Goal: Information Seeking & Learning: Learn about a topic

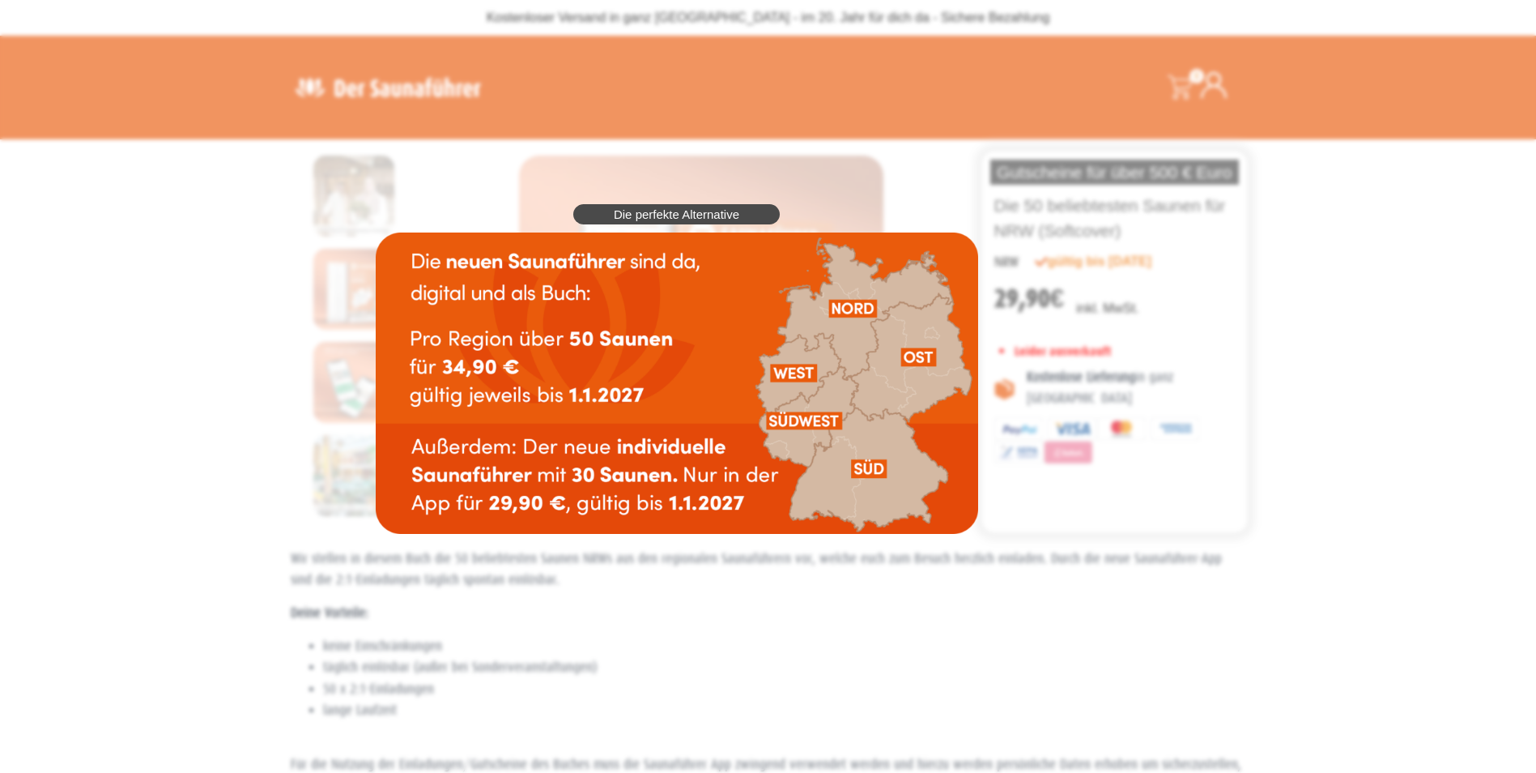
click at [705, 215] on span "Die perfekte Alternative" at bounding box center [677, 214] width 126 height 12
click at [368, 376] on div "Die perfekte Alternative" at bounding box center [677, 369] width 619 height 346
click at [368, 378] on div "Die perfekte Alternative" at bounding box center [677, 369] width 619 height 346
click at [666, 215] on span "Die perfekte Alternative" at bounding box center [677, 214] width 126 height 12
click at [513, 196] on div "Die perfekte Alternative" at bounding box center [677, 369] width 619 height 346
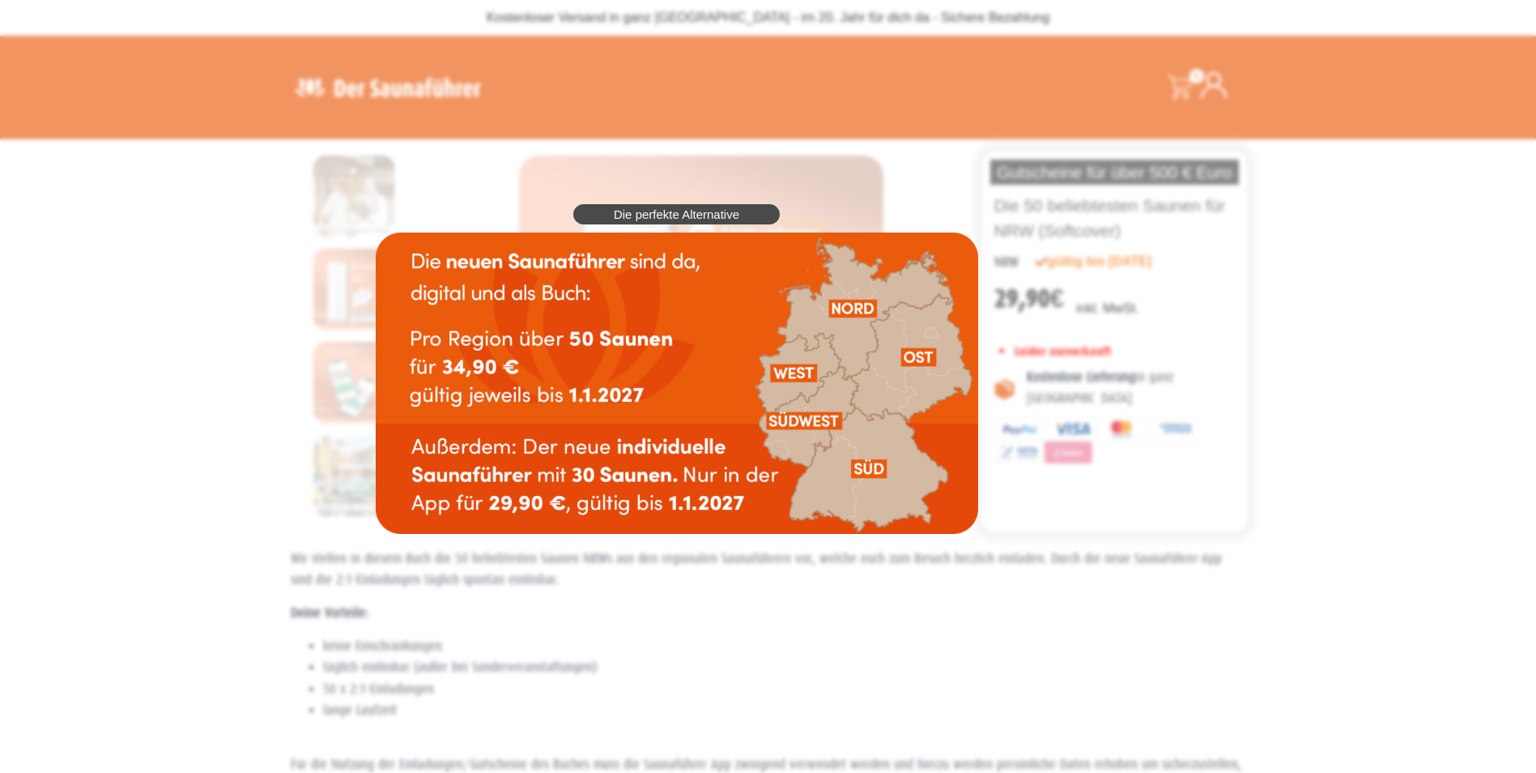
click at [513, 196] on div "Die perfekte Alternative" at bounding box center [677, 369] width 619 height 346
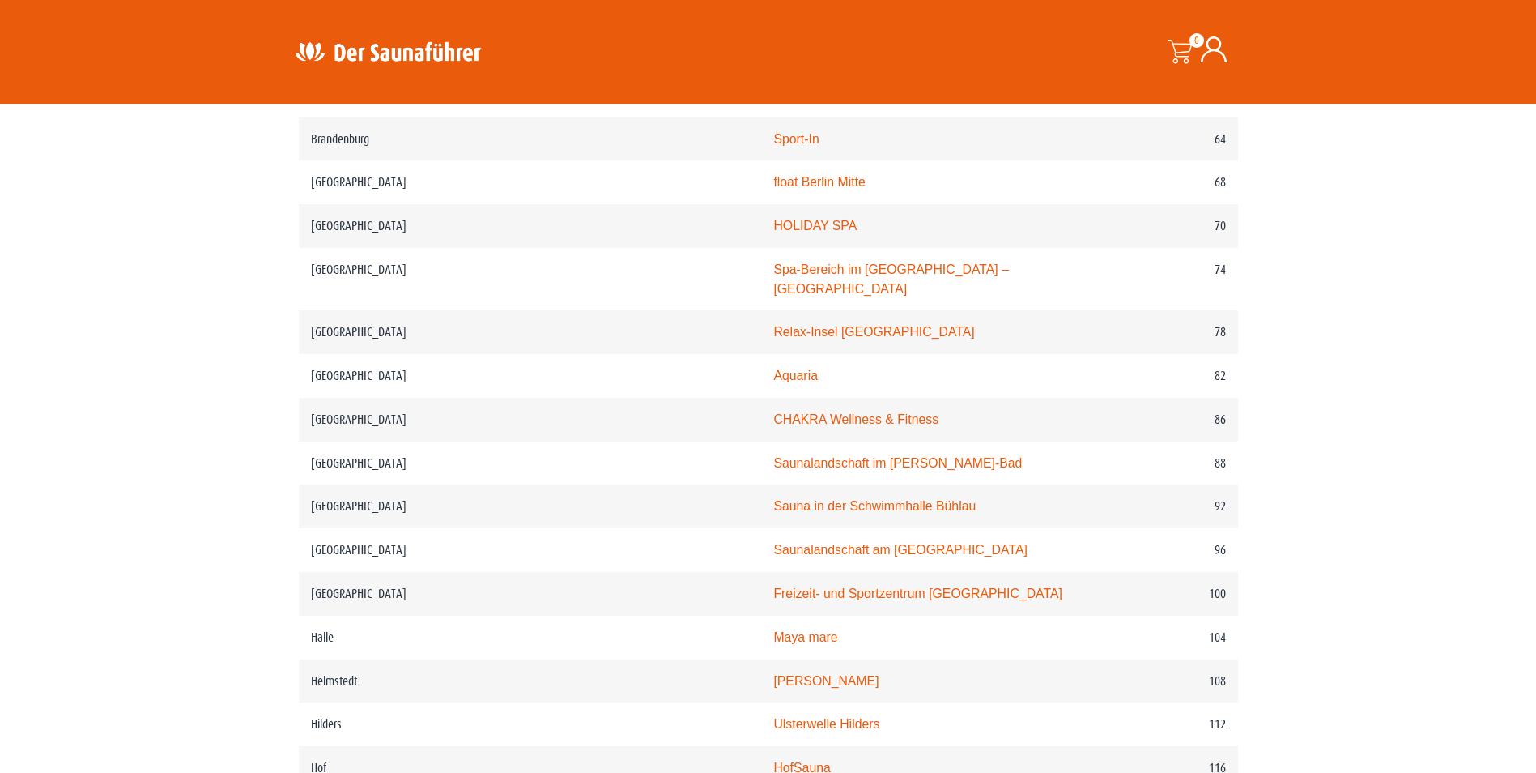
scroll to position [1377, 0]
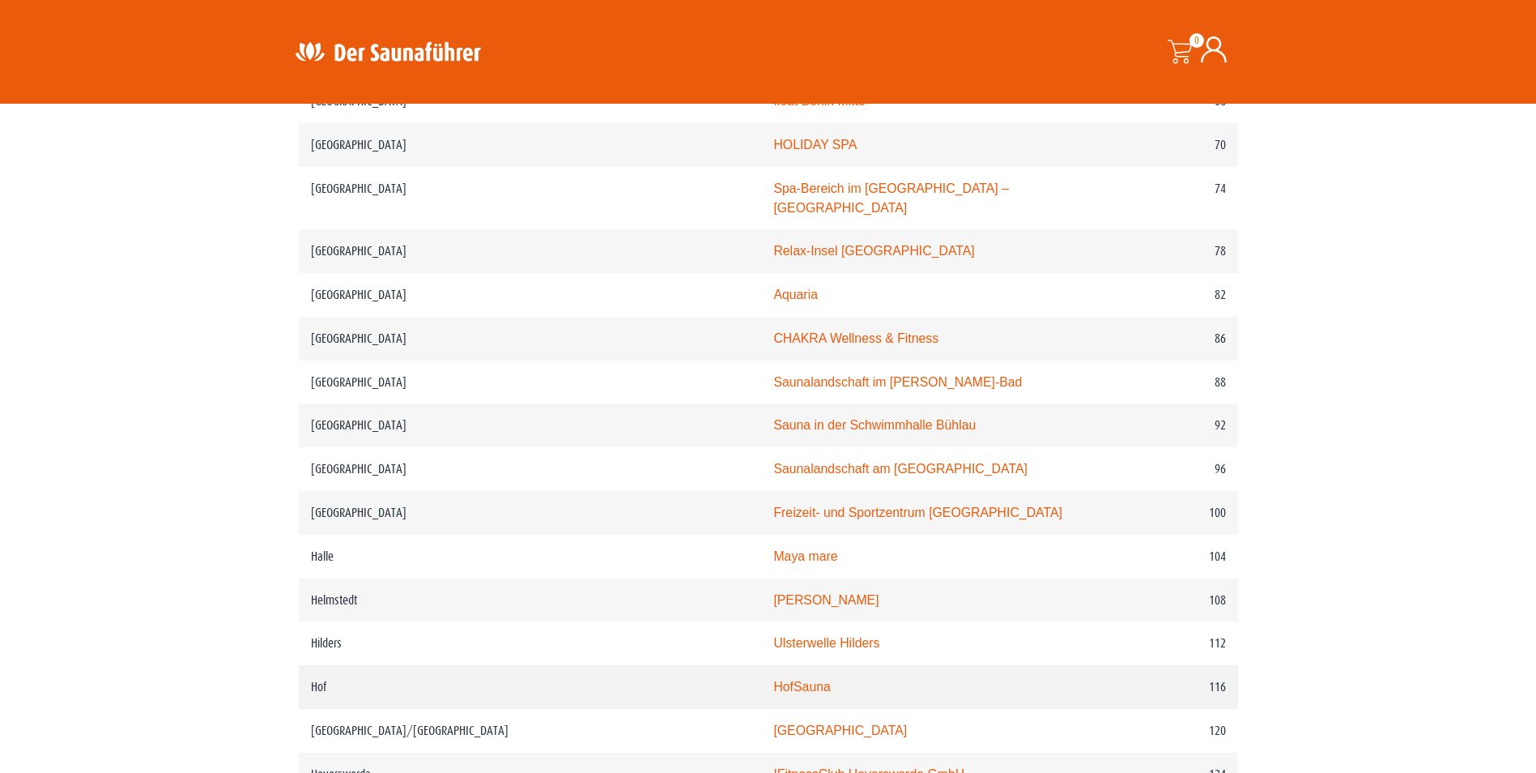
click at [773, 679] on link "HofSauna" at bounding box center [801, 686] width 57 height 14
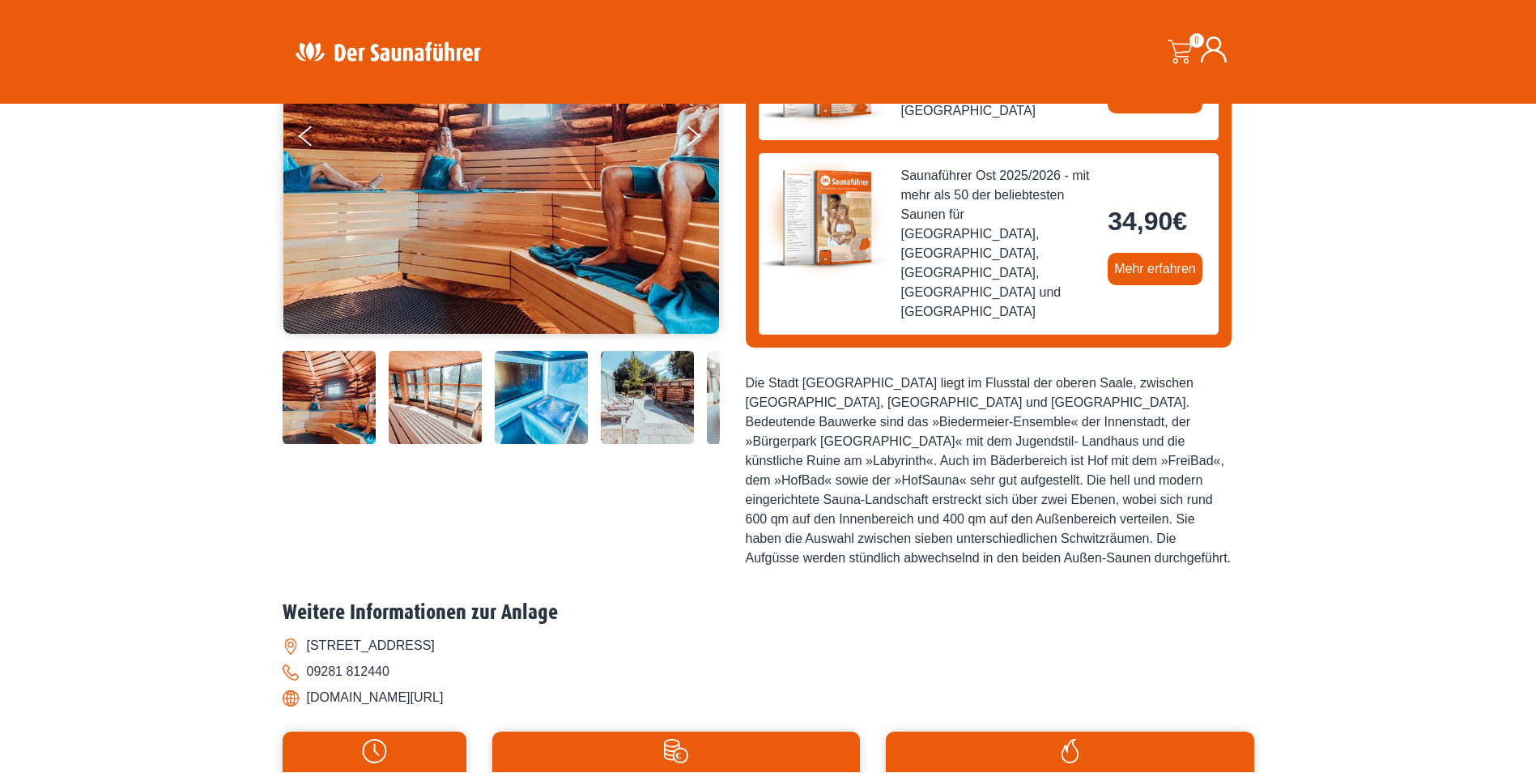
scroll to position [324, 0]
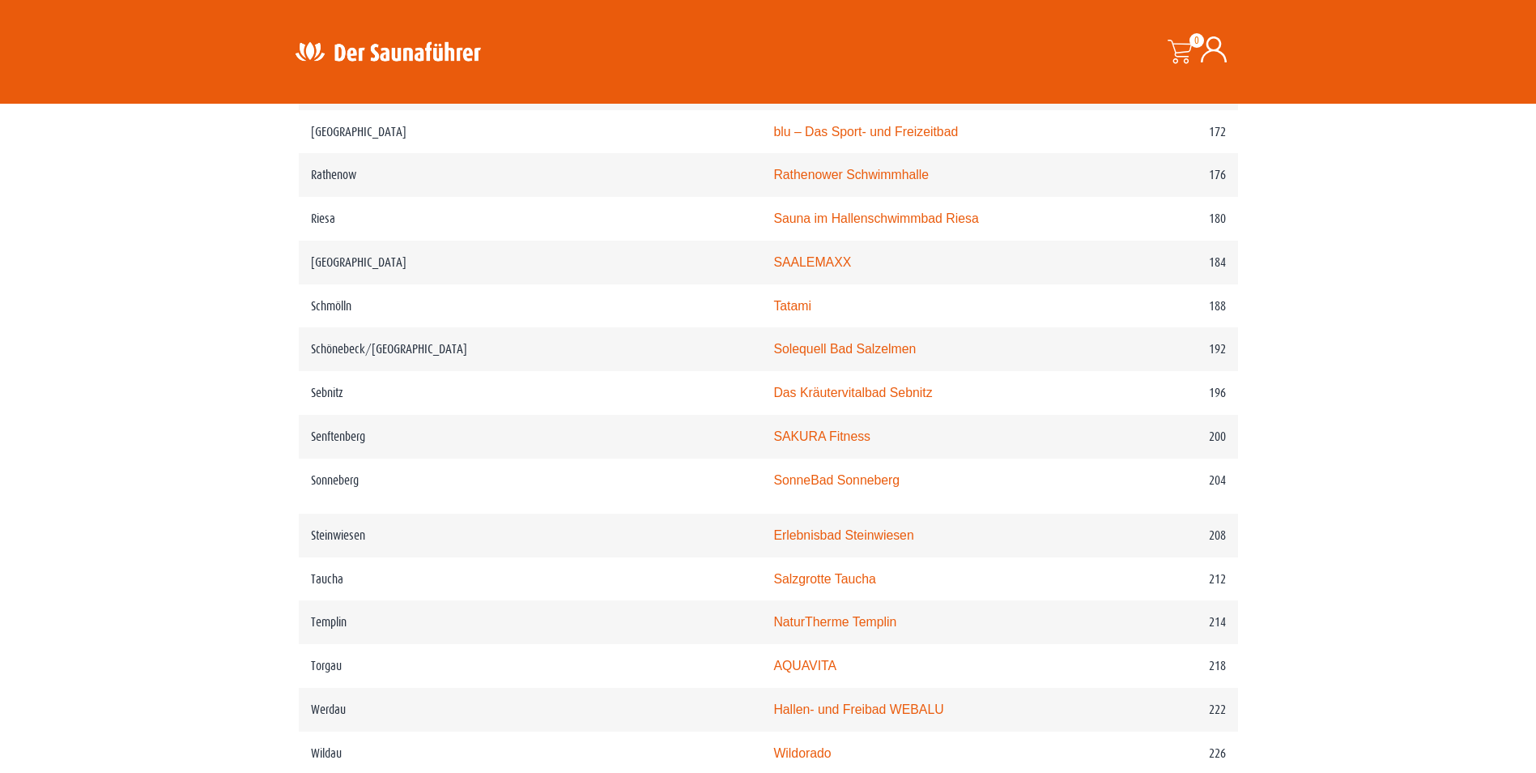
scroll to position [2591, 0]
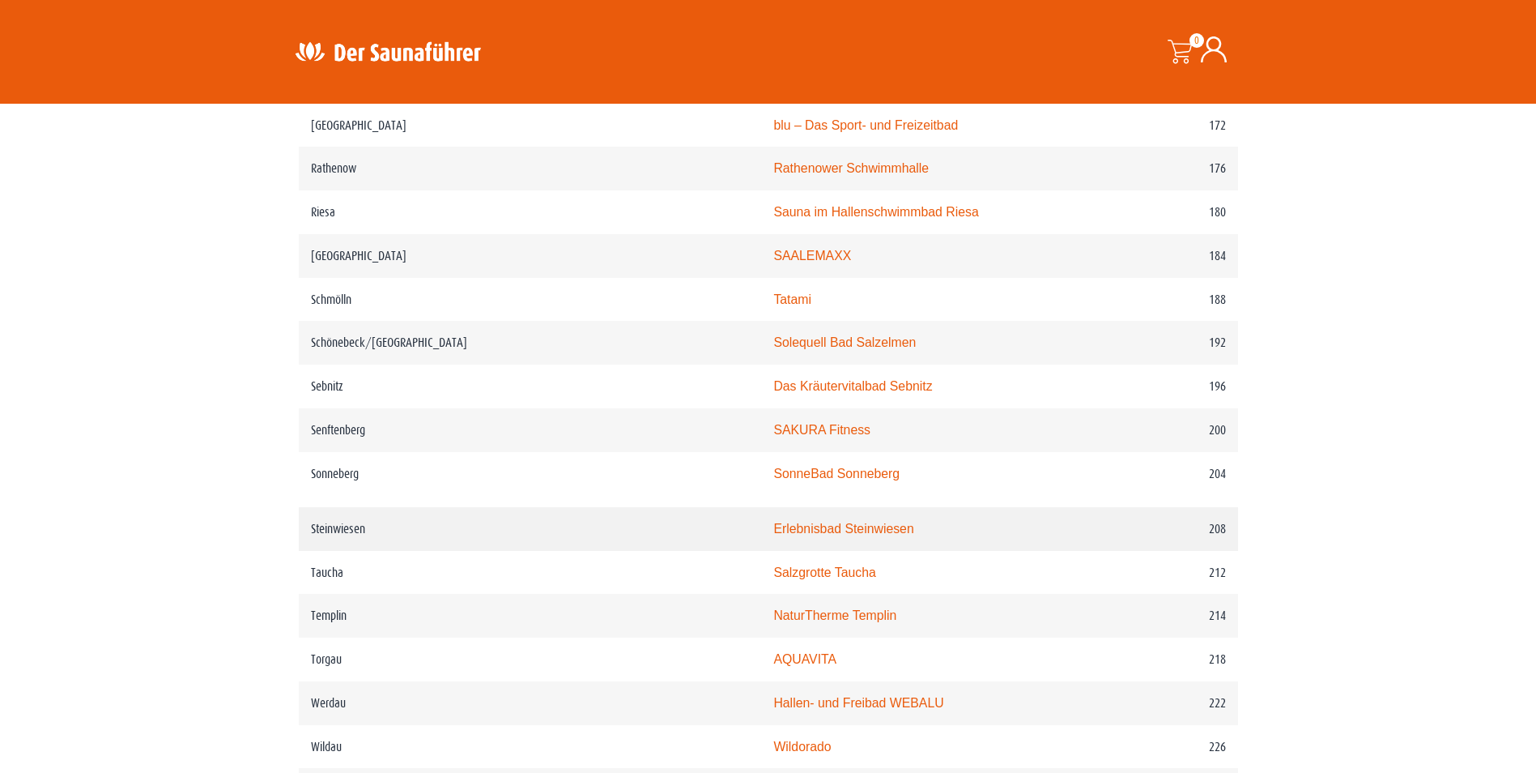
click at [773, 533] on link "Erlebnisbad Steinwiesen" at bounding box center [843, 529] width 140 height 14
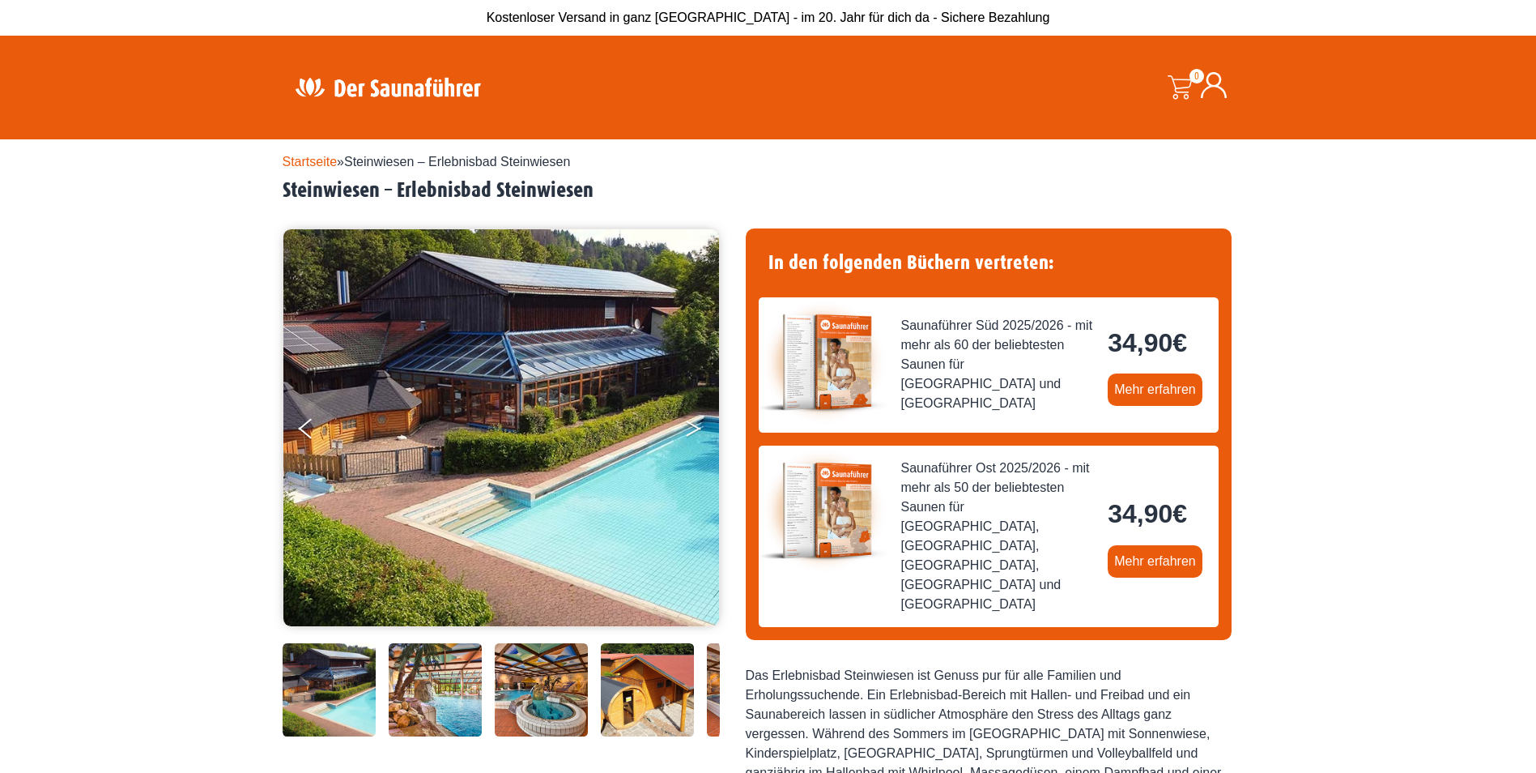
click at [697, 425] on button "Next" at bounding box center [704, 431] width 40 height 40
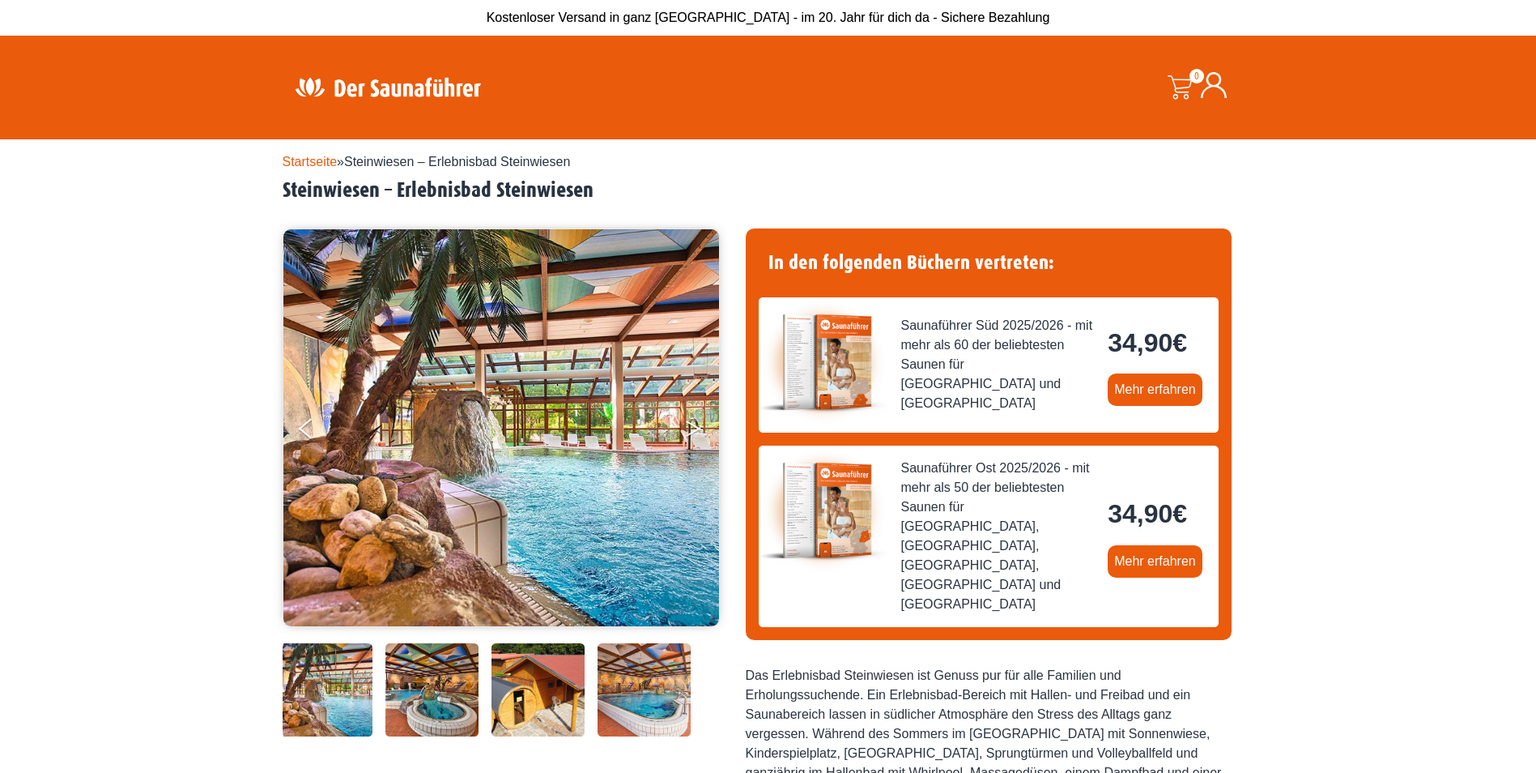
click at [696, 430] on icon "Next" at bounding box center [693, 432] width 15 height 10
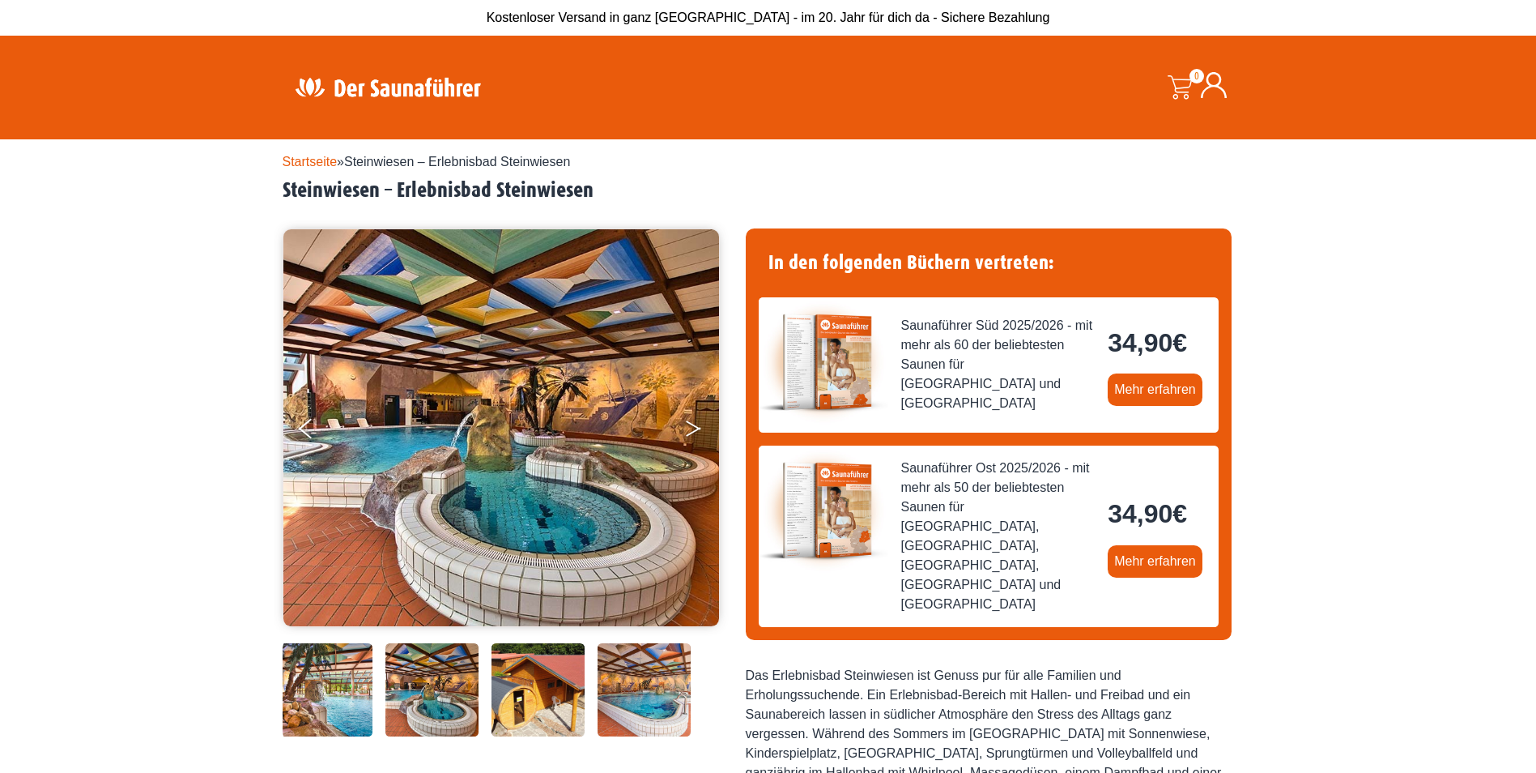
click at [696, 430] on icon "Next" at bounding box center [693, 432] width 15 height 10
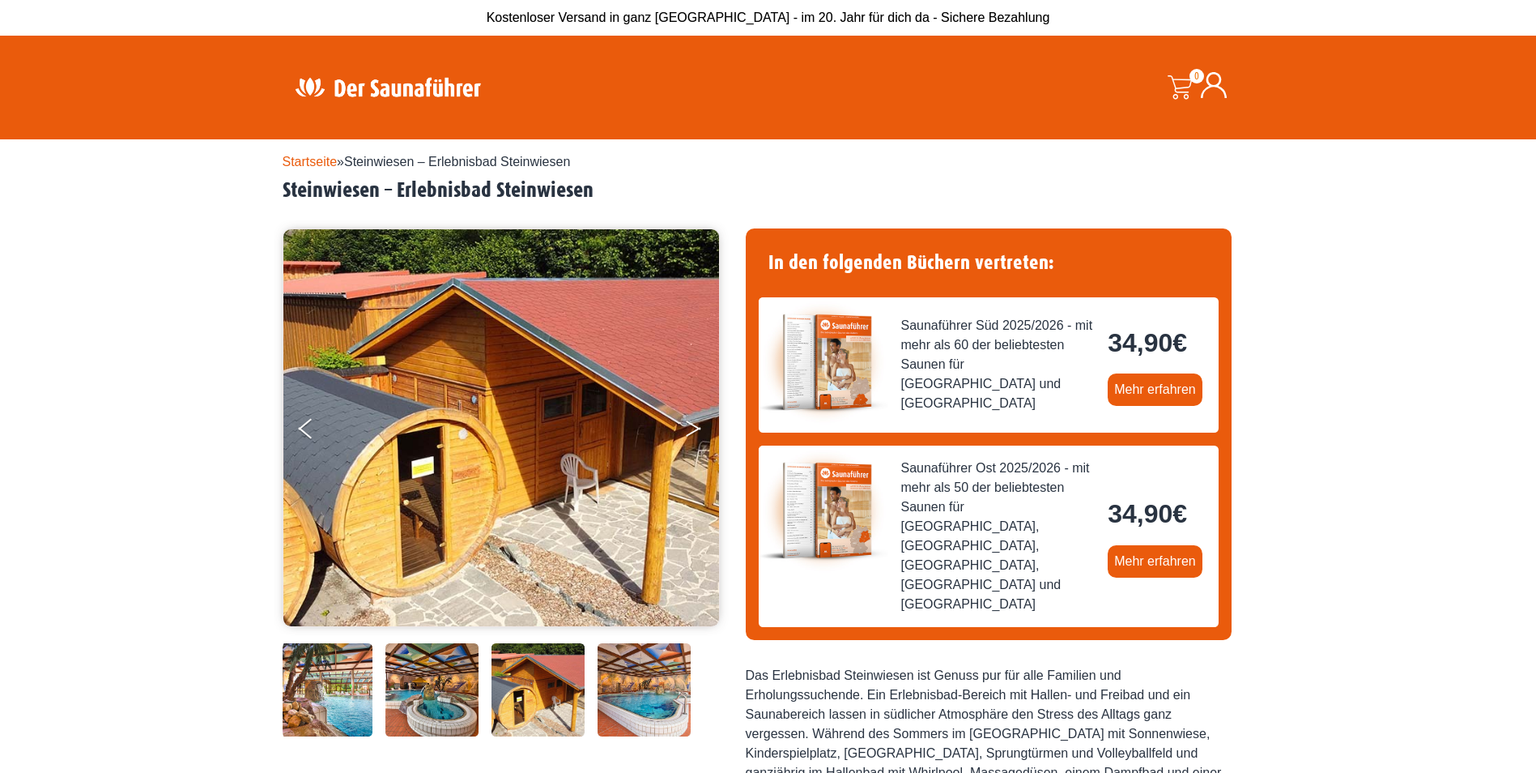
click at [696, 430] on icon "Next" at bounding box center [693, 432] width 15 height 10
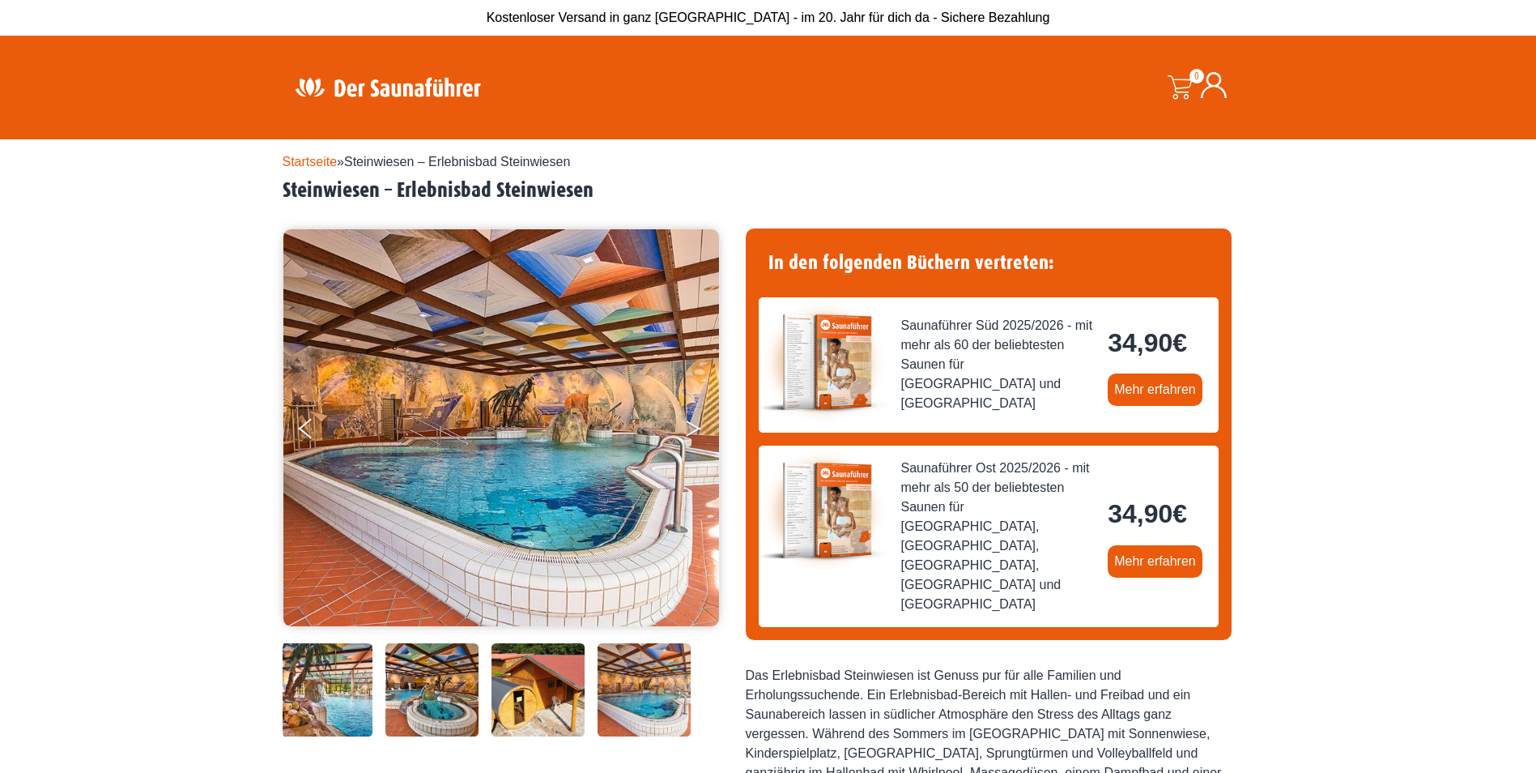
click at [696, 430] on icon "Next" at bounding box center [693, 432] width 15 height 10
click at [691, 425] on button "Next" at bounding box center [704, 431] width 40 height 40
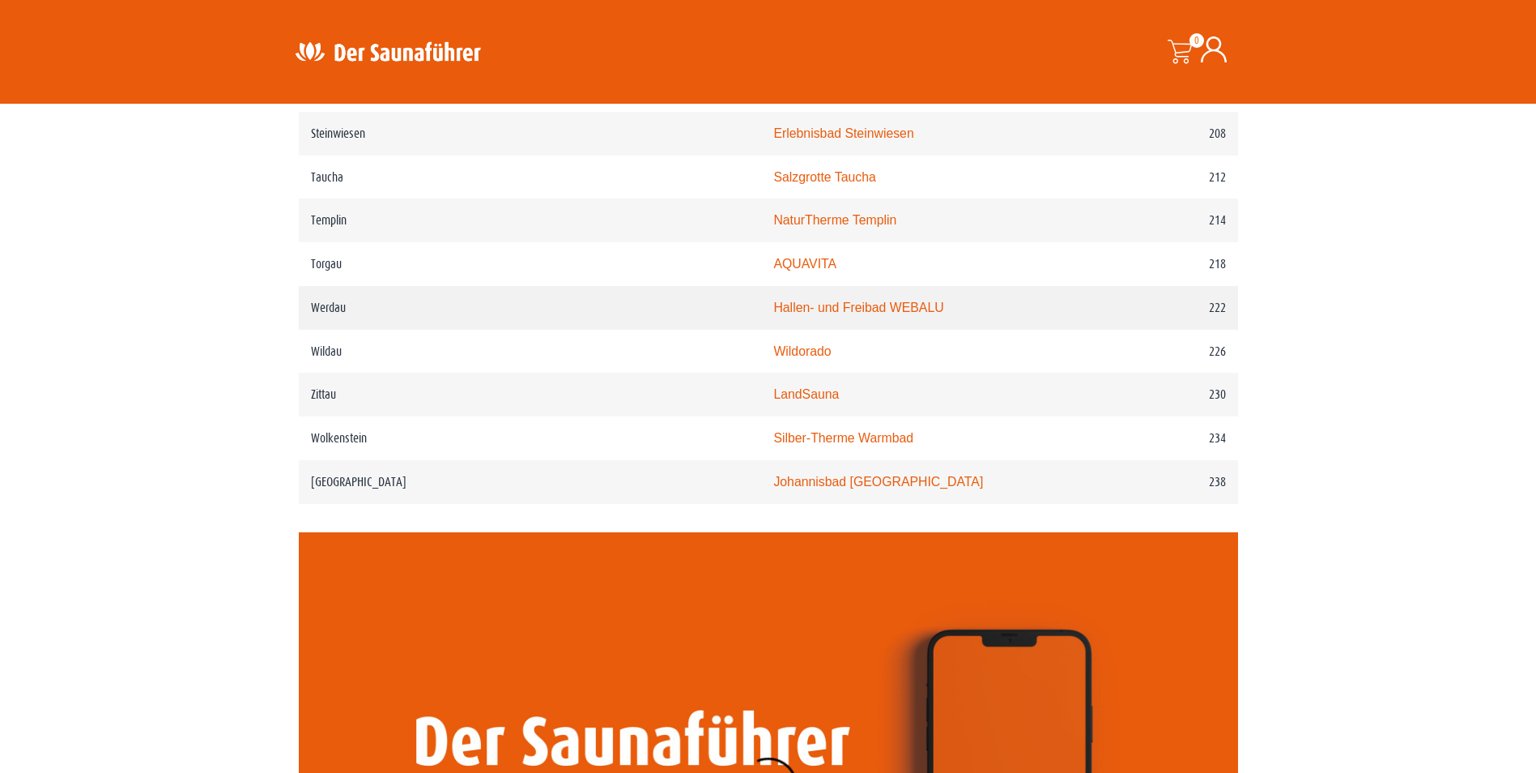
scroll to position [2983, 0]
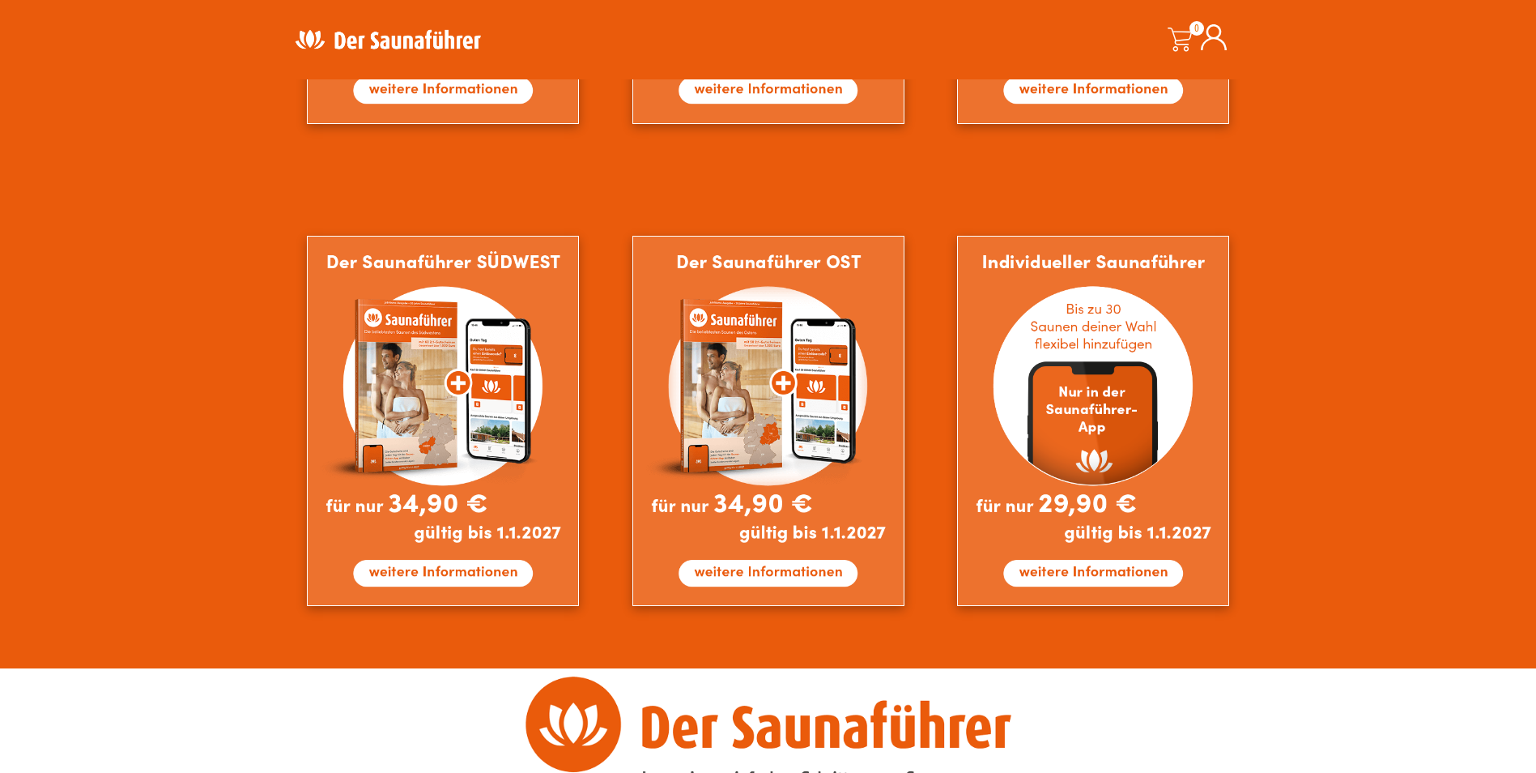
scroll to position [1377, 0]
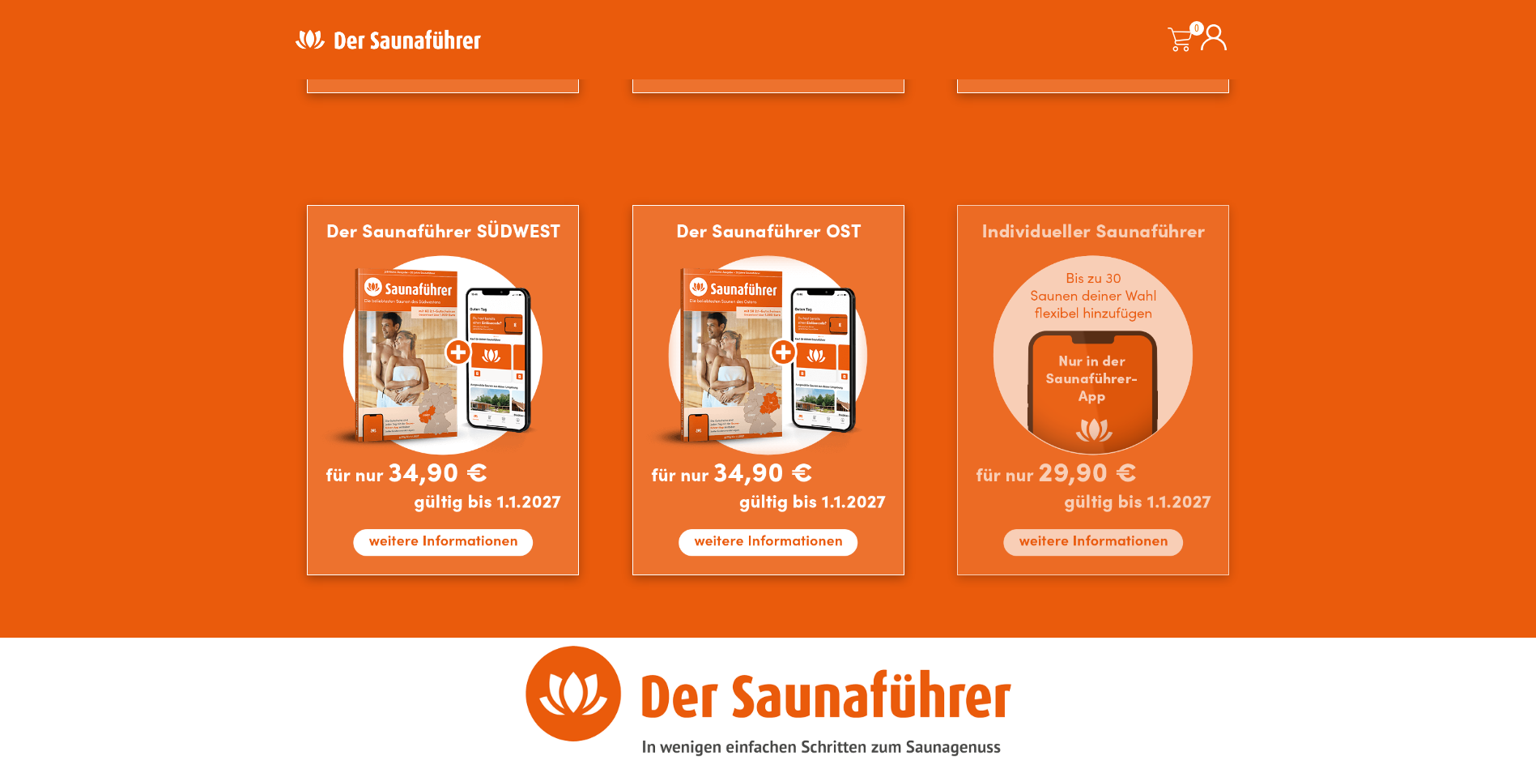
click at [1092, 432] on img at bounding box center [1093, 390] width 272 height 370
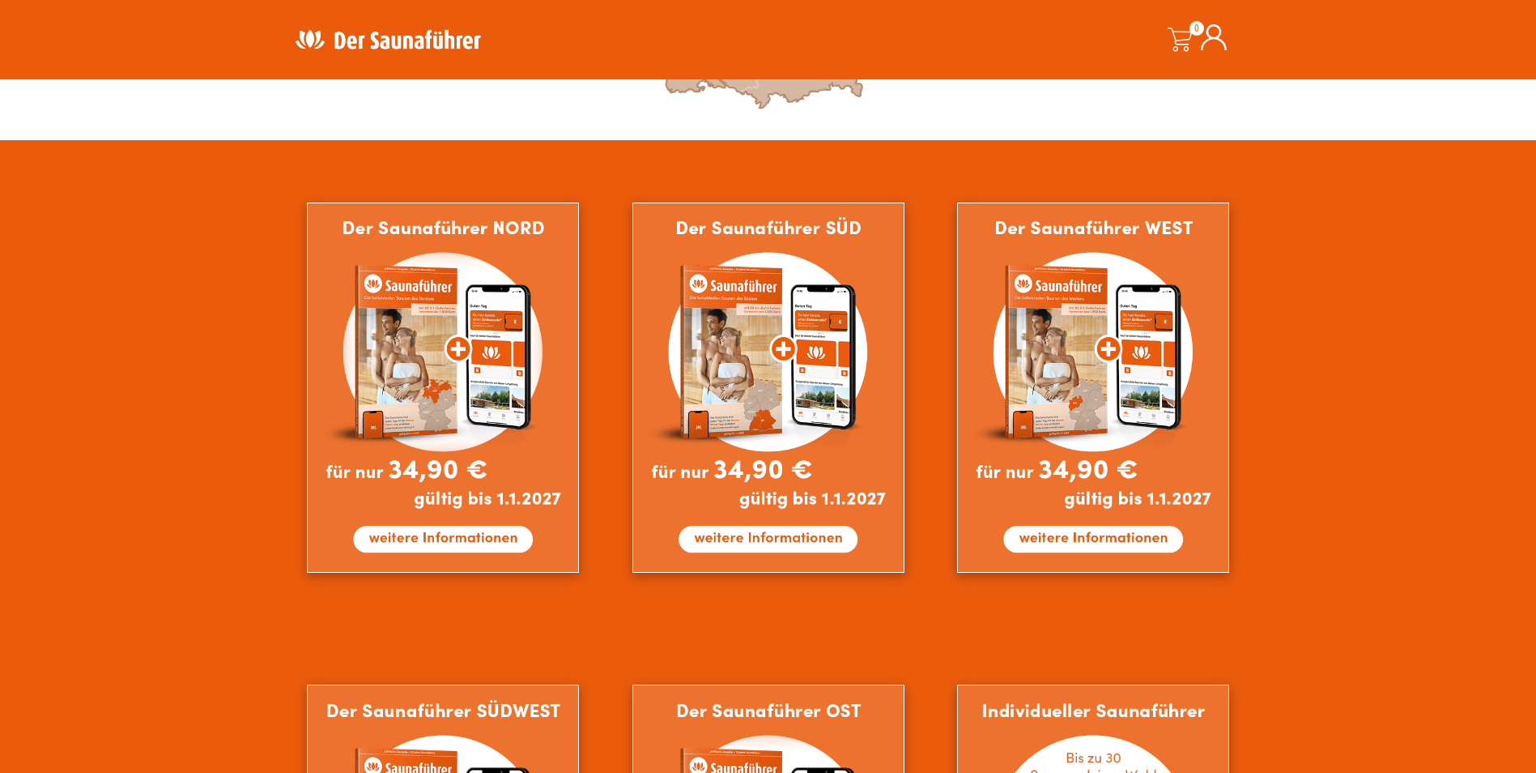
scroll to position [891, 0]
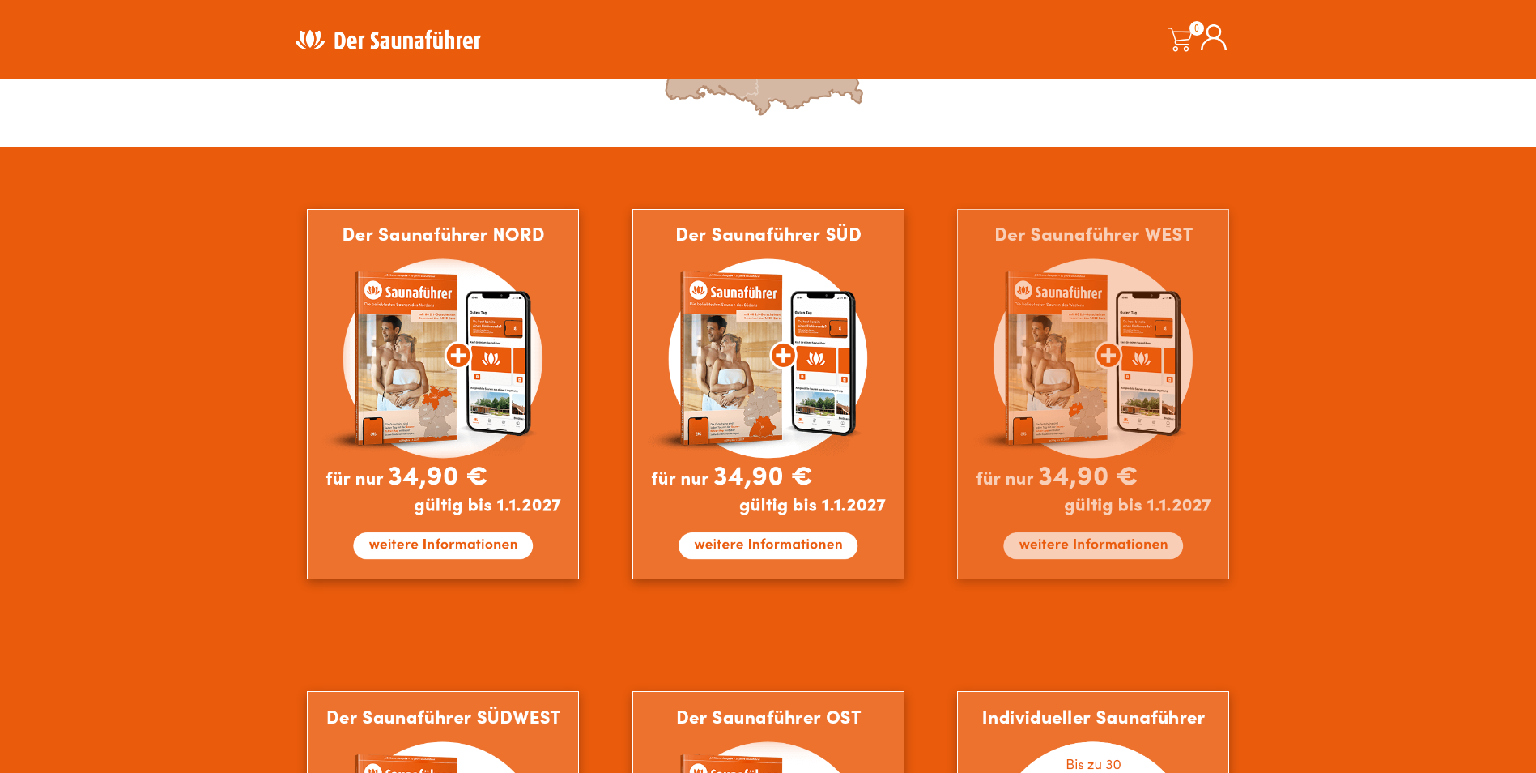
click at [1067, 372] on img at bounding box center [1093, 394] width 272 height 370
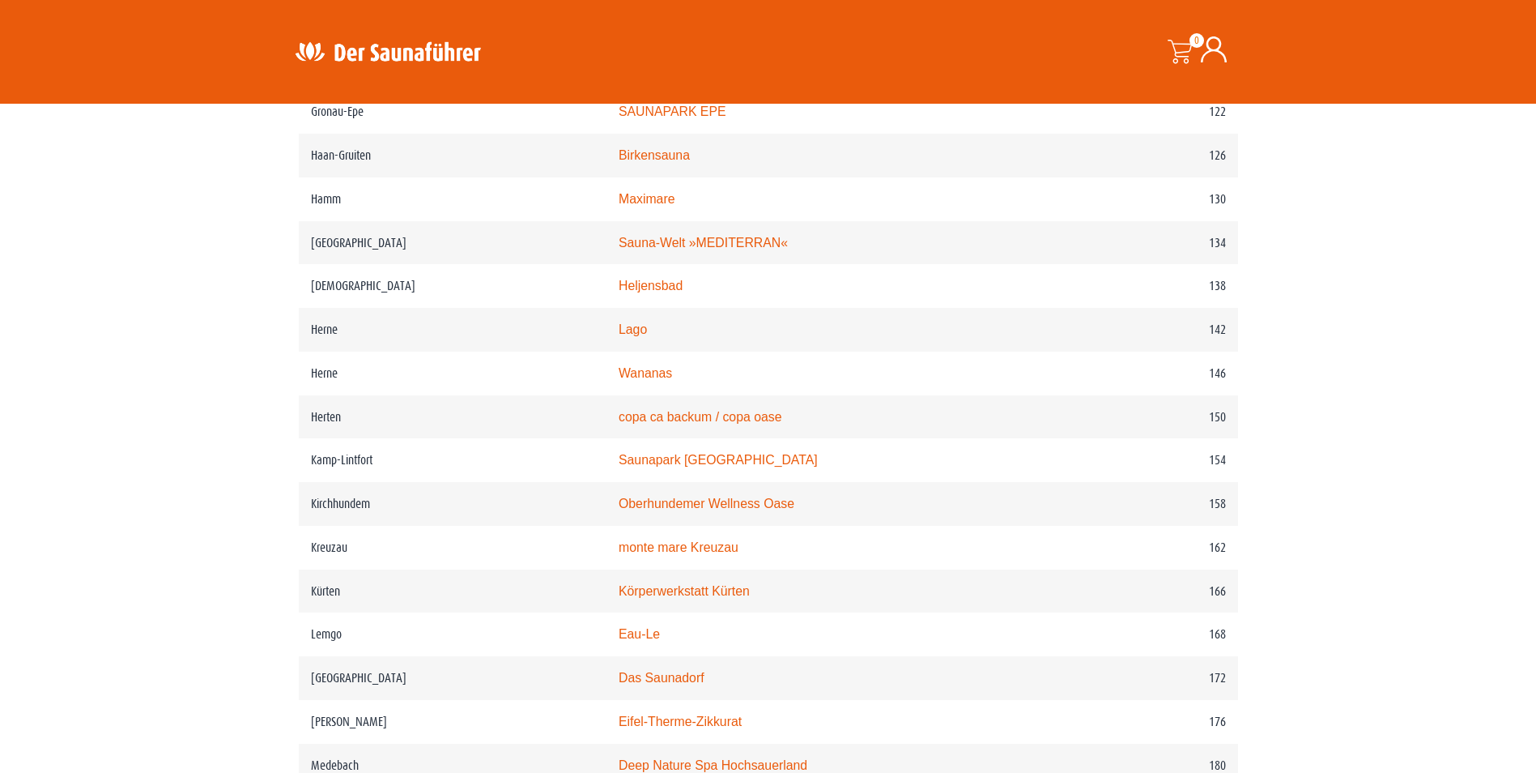
scroll to position [1722, 0]
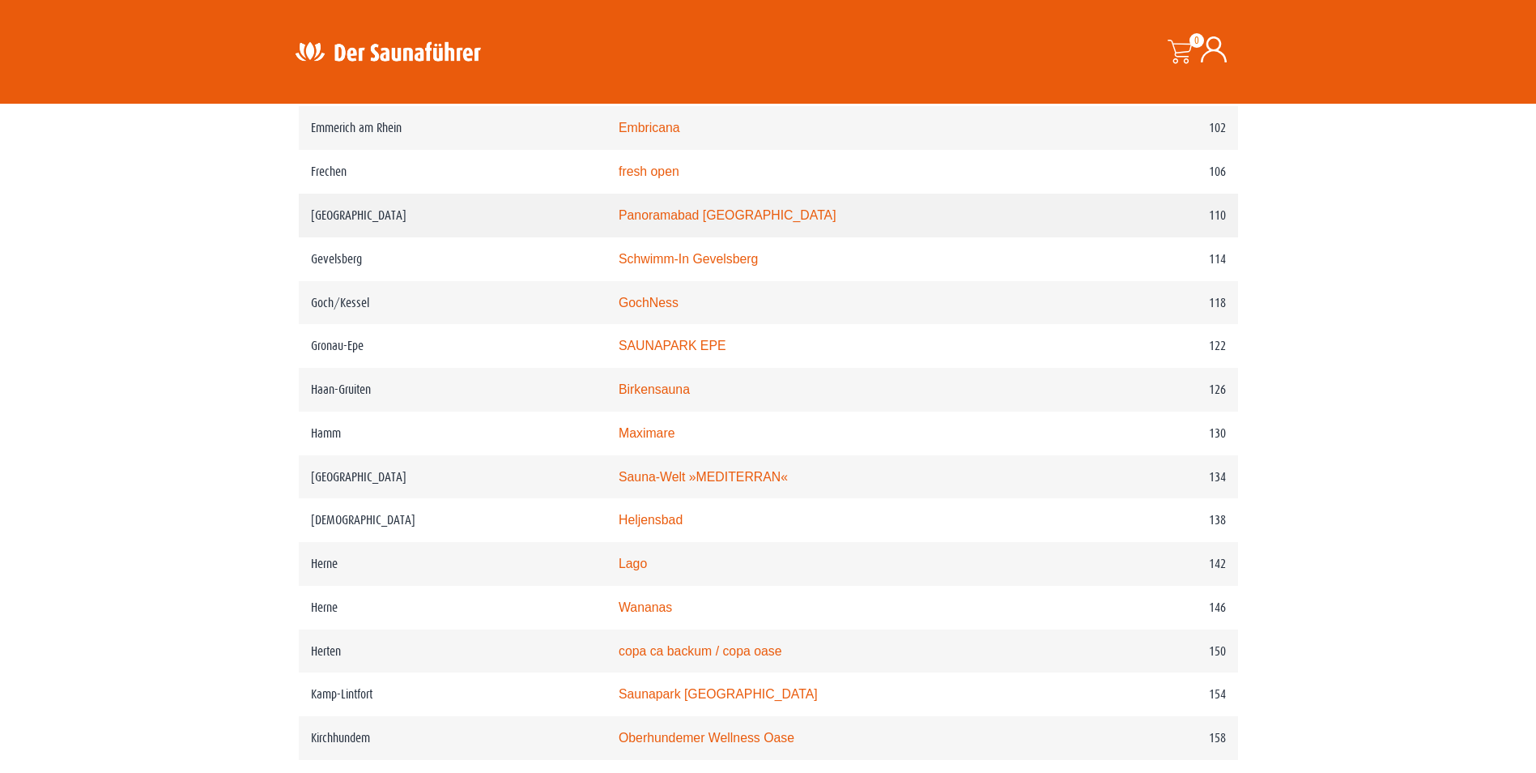
click at [726, 237] on td "Panoramabad [GEOGRAPHIC_DATA]" at bounding box center [838, 216] width 462 height 44
click at [701, 222] on link "Panoramabad [GEOGRAPHIC_DATA]" at bounding box center [728, 215] width 218 height 14
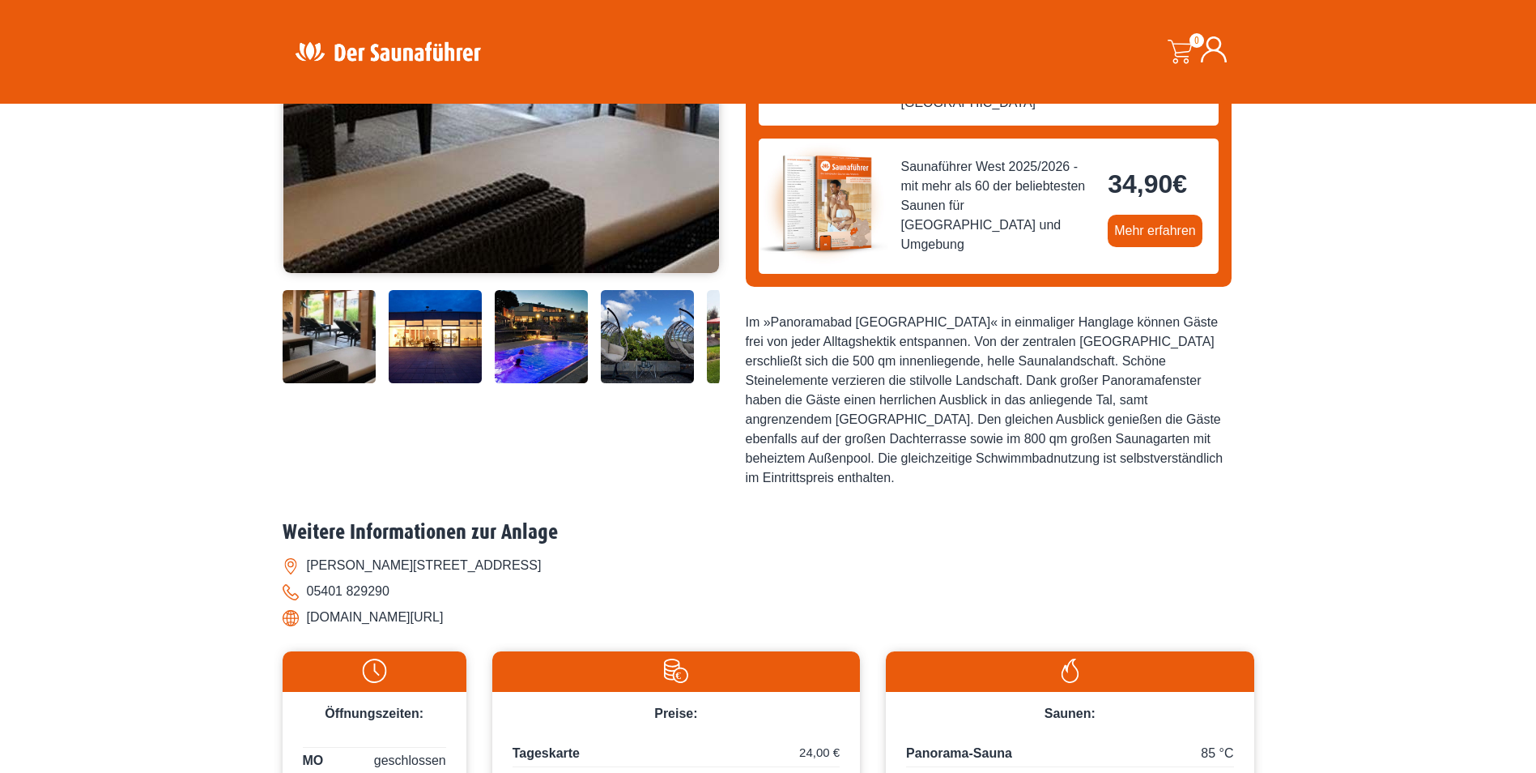
scroll to position [243, 0]
